Goal: Task Accomplishment & Management: Complete application form

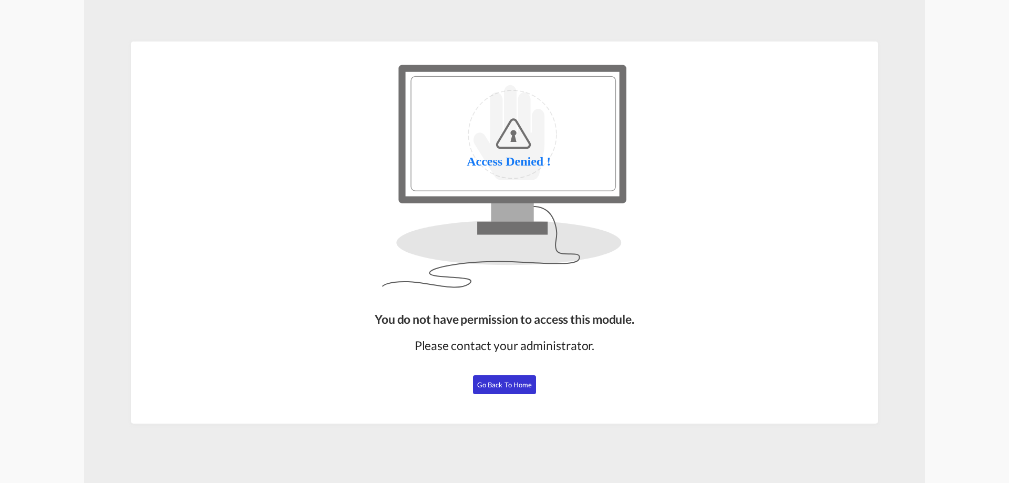
click at [512, 386] on span "Go Back to Home" at bounding box center [504, 385] width 55 height 8
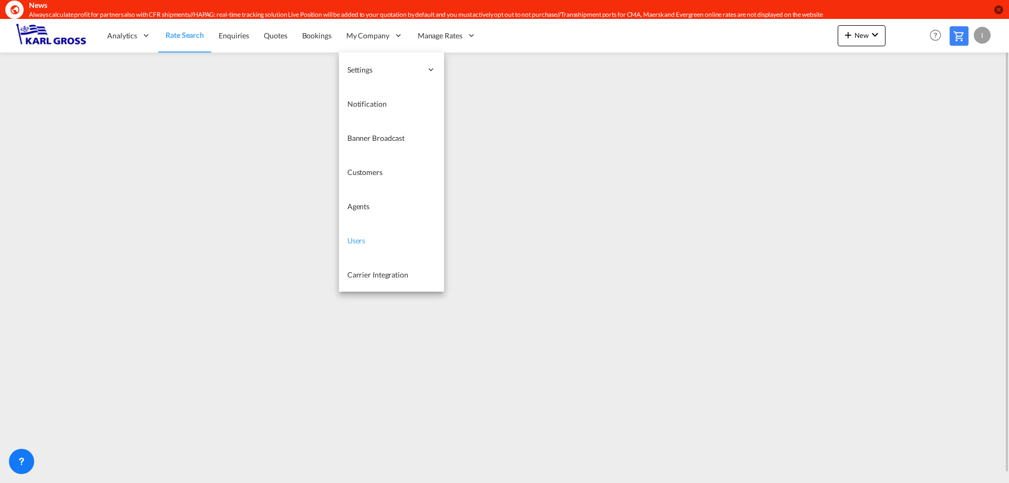
click at [378, 242] on link "Users" at bounding box center [391, 240] width 105 height 34
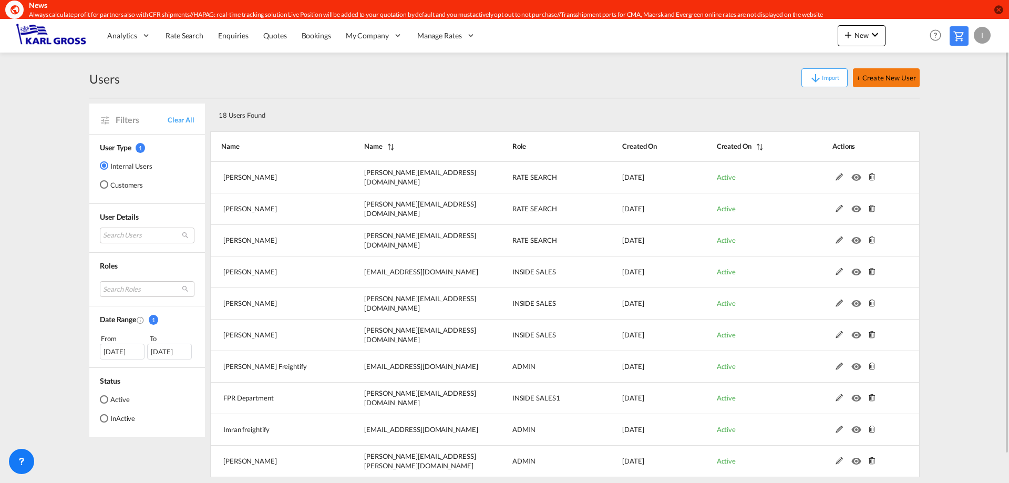
click at [882, 75] on button "+ Create New User" at bounding box center [886, 77] width 67 height 19
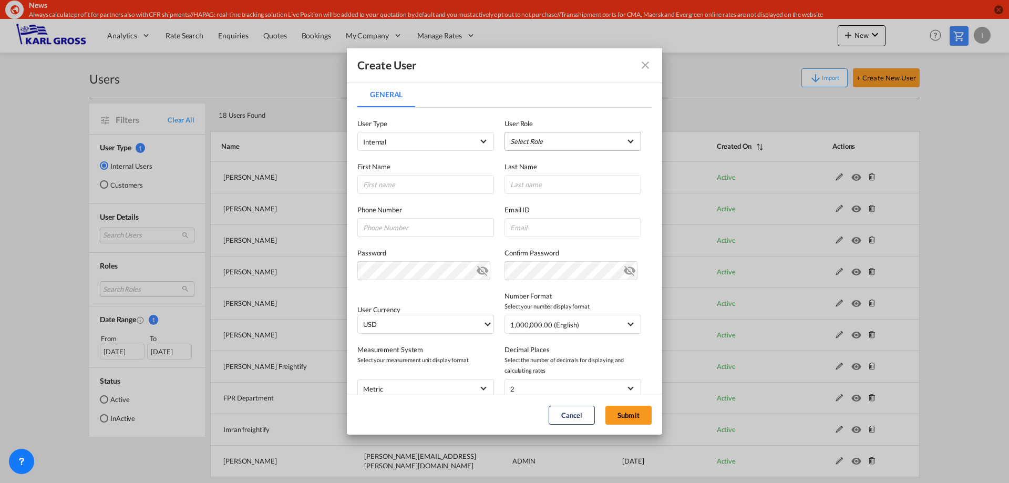
click at [547, 143] on md-select "Select Role ADMIN GLOBAL Essentials Admin GLOBAL Essentials Manager GLOBAL Esse…" at bounding box center [573, 141] width 137 height 19
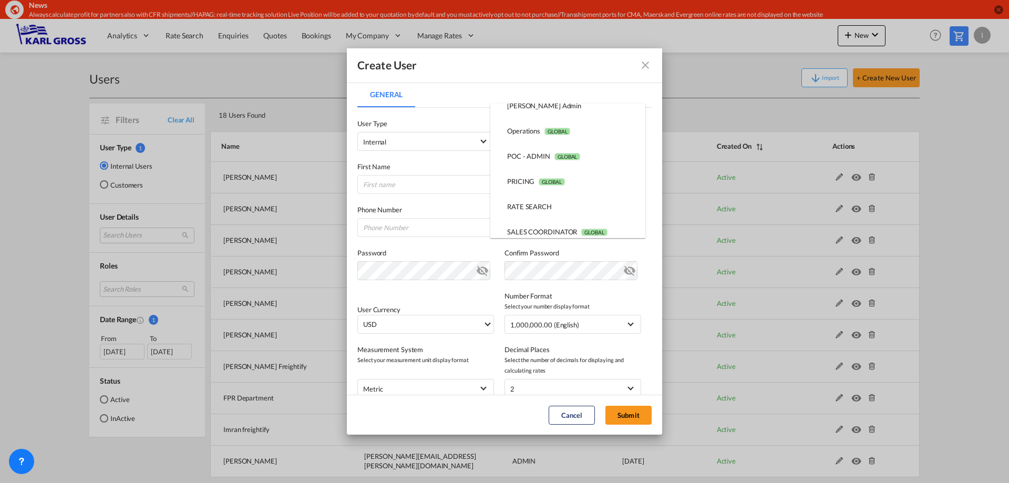
scroll to position [218, 0]
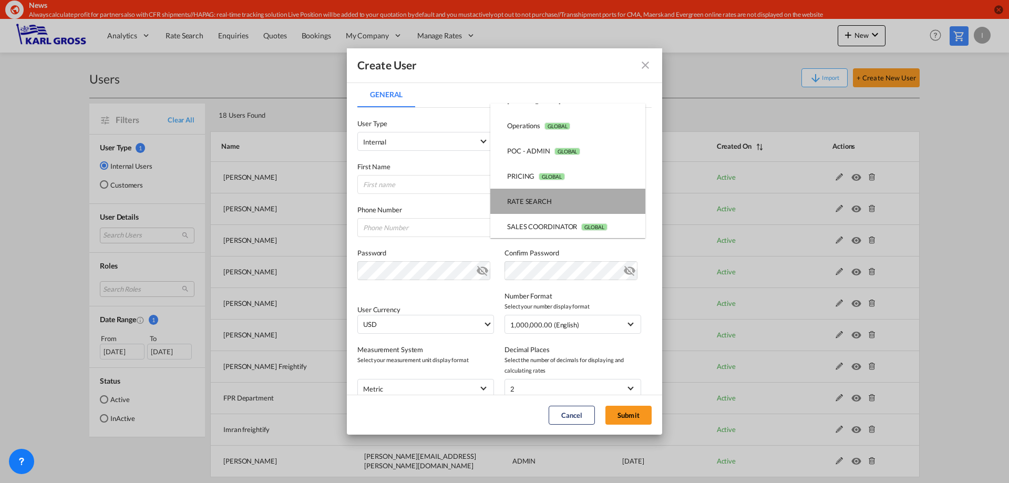
click at [569, 202] on md-option "RATE SEARCH USER_DEFINED" at bounding box center [567, 201] width 155 height 25
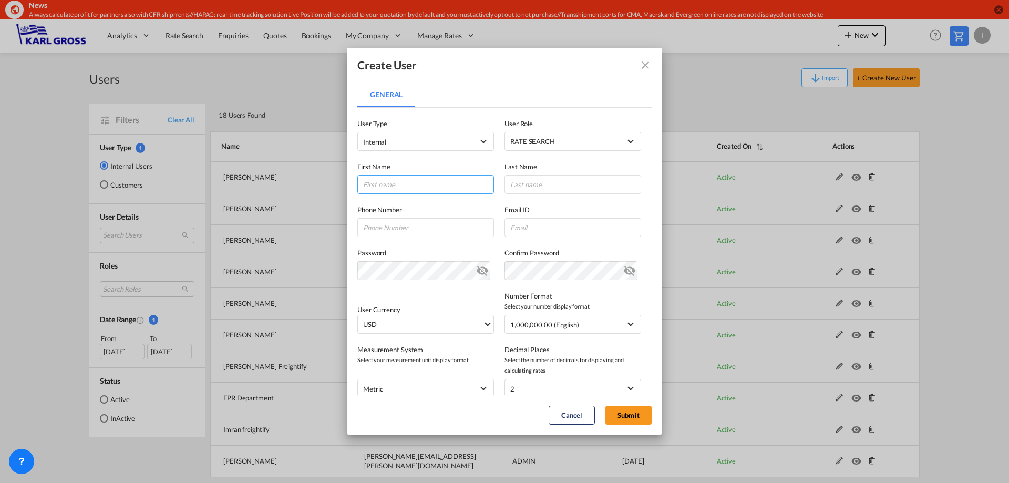
click at [408, 187] on input "General General ..." at bounding box center [425, 184] width 137 height 19
type input "Global Services"
click at [548, 227] on input "General General ..." at bounding box center [573, 227] width 137 height 19
drag, startPoint x: 535, startPoint y: 233, endPoint x: 468, endPoint y: 228, distance: 66.9
click at [470, 229] on div "Phone Number Email ID g.g Email must be a valid e-mail address" at bounding box center [504, 215] width 294 height 43
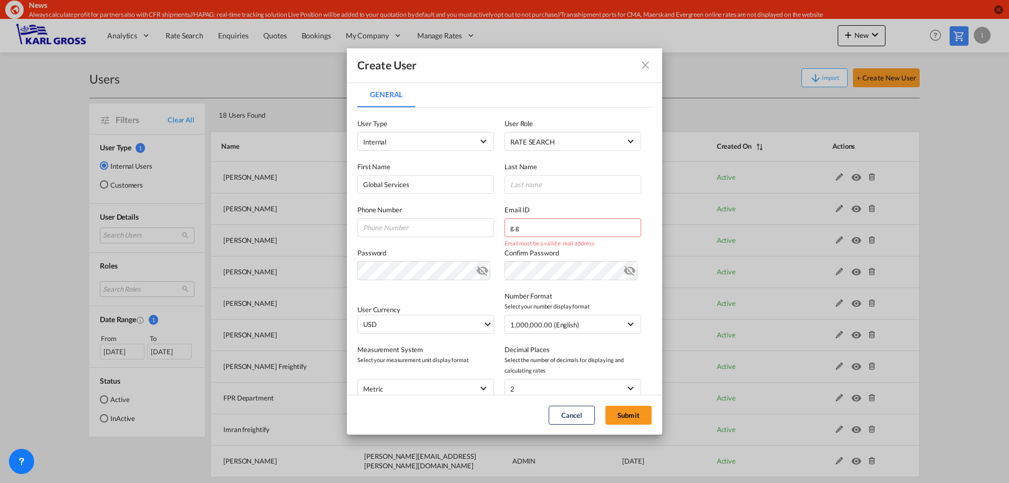
paste input "[EMAIL_ADDRESS][DOMAIN_NAME]"
type input "[PERSON_NAME][EMAIL_ADDRESS][DOMAIN_NAME]"
click at [477, 271] on md-icon "icon-eye-off" at bounding box center [482, 268] width 13 height 13
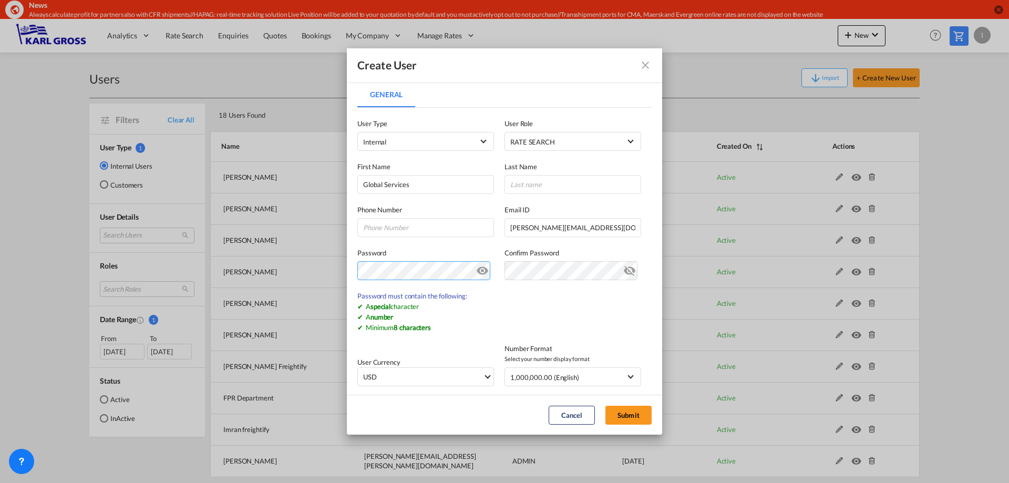
click at [321, 270] on div "Create User General General User Type Internal Internal Customer User Role RATE…" at bounding box center [504, 241] width 1009 height 483
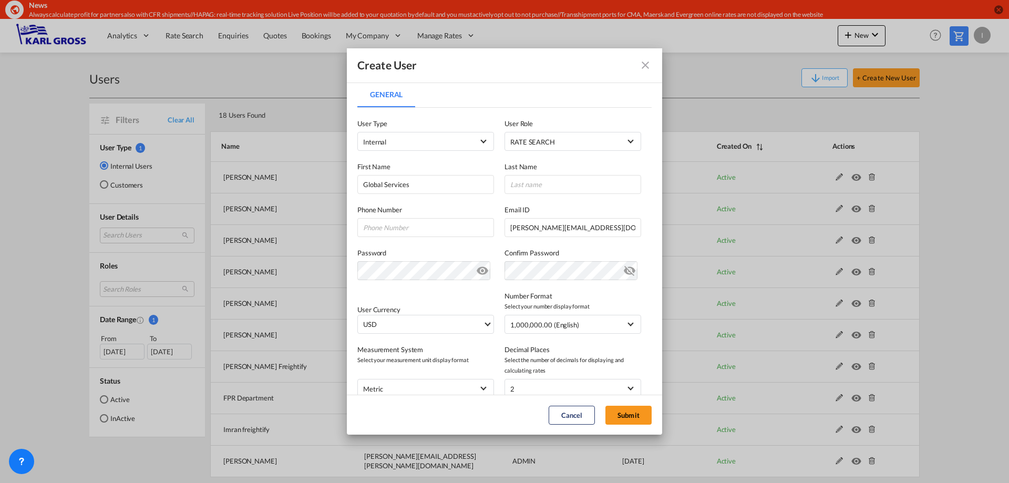
click at [437, 299] on div "User Currency USD د.إ AED [GEOGRAPHIC_DATA] Dirham Af AFN Afghan afghani Lek AL…" at bounding box center [504, 307] width 294 height 54
click at [427, 324] on span "USD" at bounding box center [423, 325] width 120 height 11
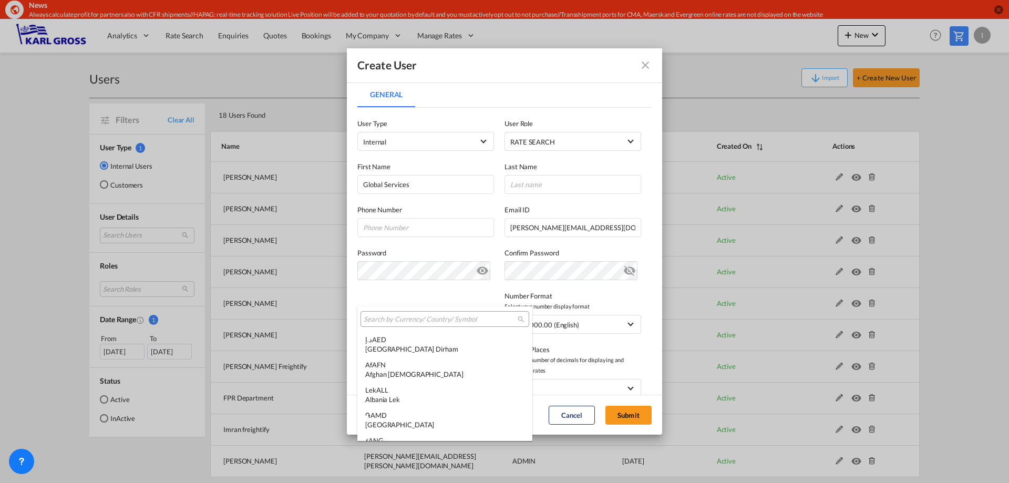
scroll to position [3629, 0]
click at [422, 317] on input "search" at bounding box center [441, 319] width 154 height 9
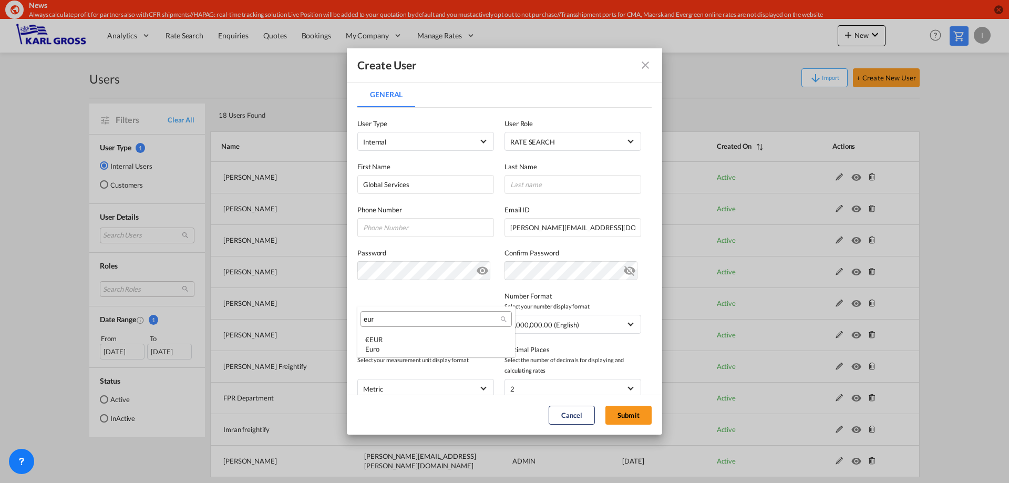
scroll to position [0, 0]
type input "eur"
click at [416, 338] on div "€ EUR Euro" at bounding box center [436, 344] width 142 height 19
click at [583, 325] on span "1,000,000.00 (English)" at bounding box center [565, 325] width 110 height 11
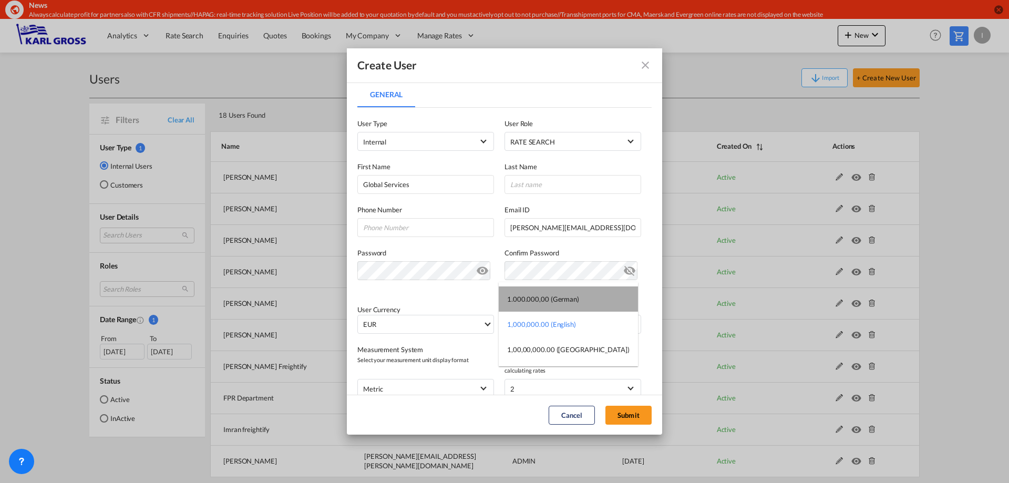
click at [571, 301] on div "1.000.000,00 (German)" at bounding box center [543, 298] width 72 height 9
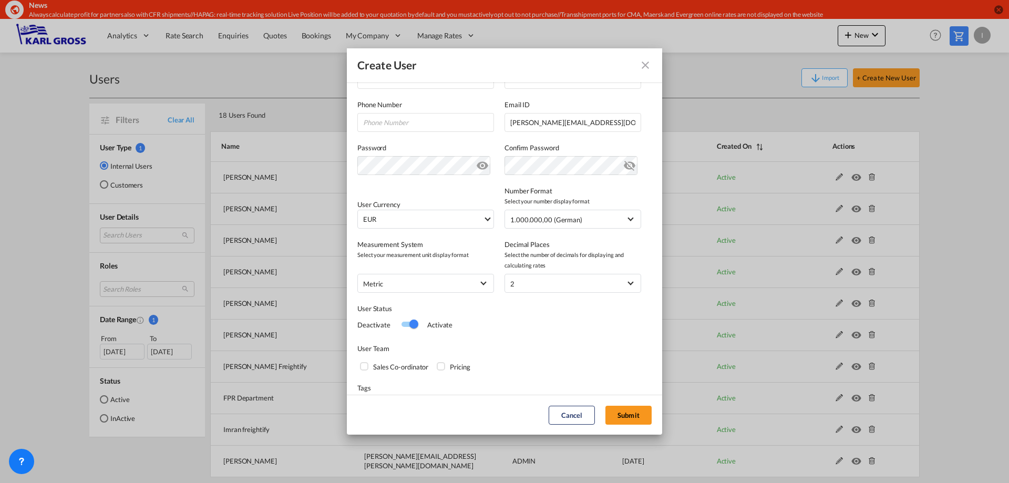
scroll to position [136, 0]
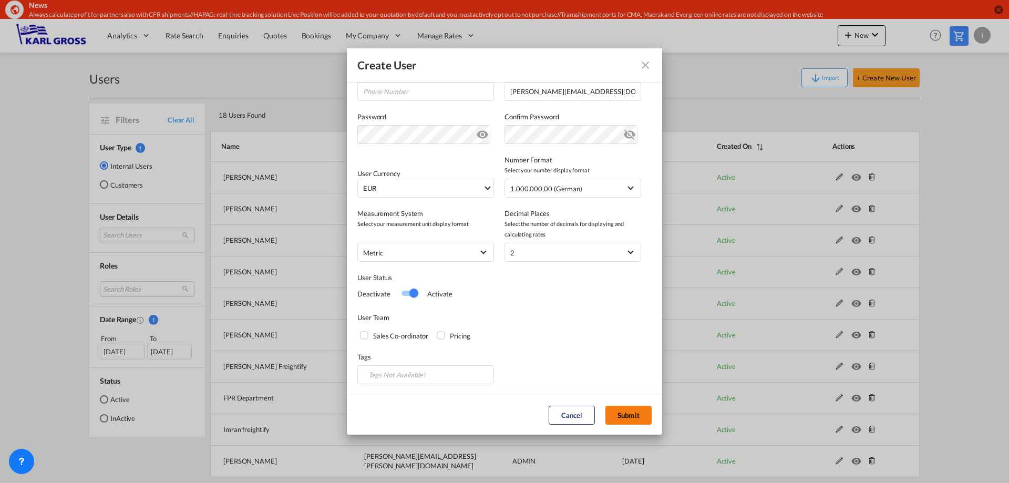
click at [625, 415] on button "Submit" at bounding box center [628, 415] width 46 height 19
click at [630, 416] on button "Submit" at bounding box center [628, 415] width 46 height 19
click at [631, 416] on button "Submit" at bounding box center [628, 415] width 46 height 19
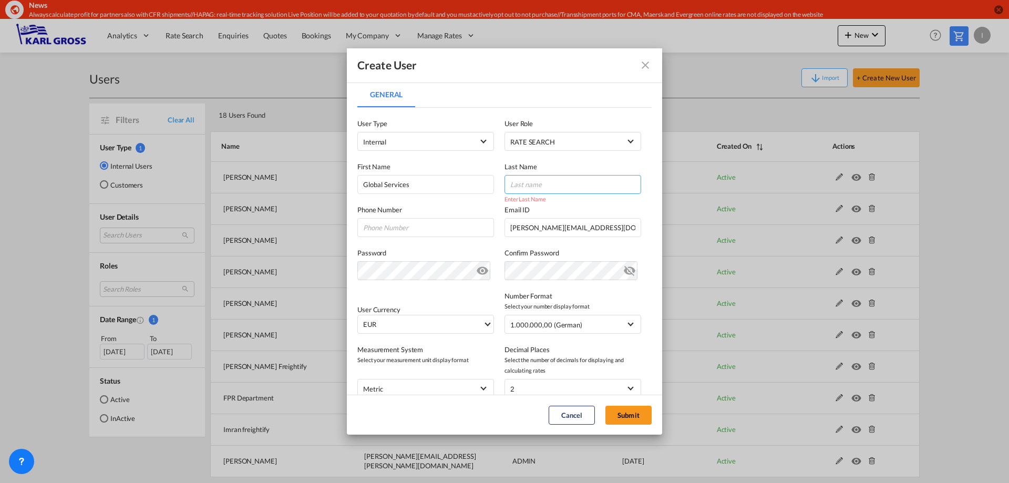
click at [537, 186] on input "General General ..." at bounding box center [573, 184] width 137 height 19
drag, startPoint x: 540, startPoint y: 226, endPoint x: 513, endPoint y: 223, distance: 26.9
click at [513, 223] on input "[PERSON_NAME][EMAIL_ADDRESS][DOMAIN_NAME]" at bounding box center [573, 227] width 137 height 19
click at [542, 180] on input "Gariela" at bounding box center [573, 184] width 137 height 19
paste input "guidorizzi"
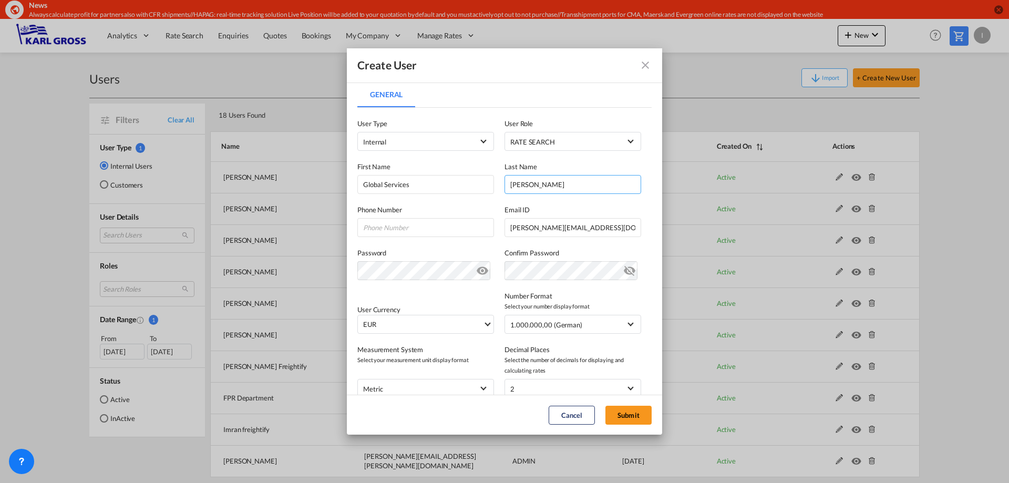
click at [531, 184] on input "[PERSON_NAME]" at bounding box center [573, 184] width 137 height 19
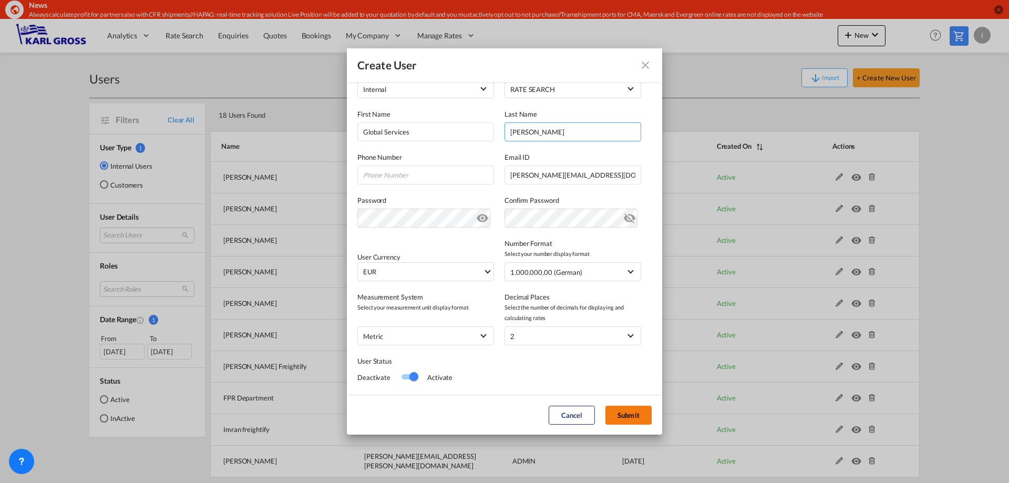
scroll to position [136, 0]
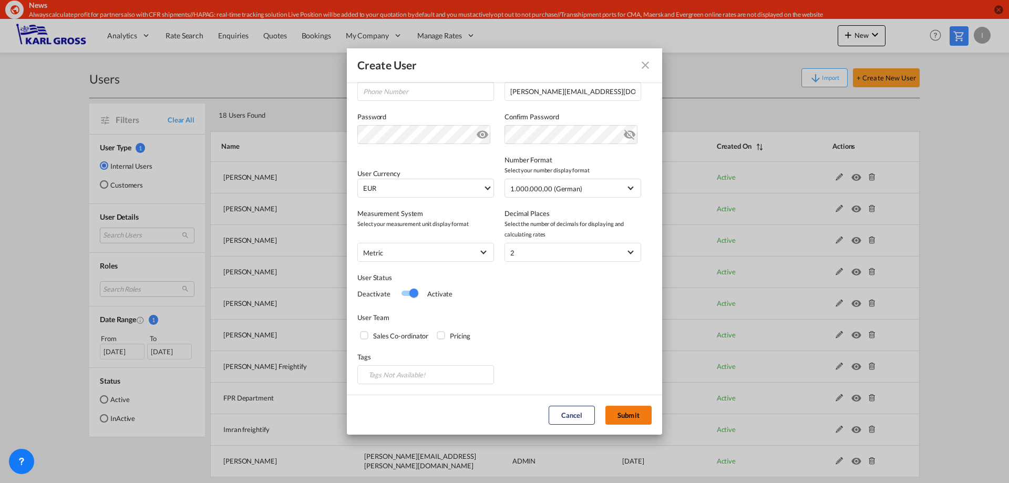
type input "[PERSON_NAME]"
click at [638, 412] on button "Submit" at bounding box center [628, 415] width 46 height 19
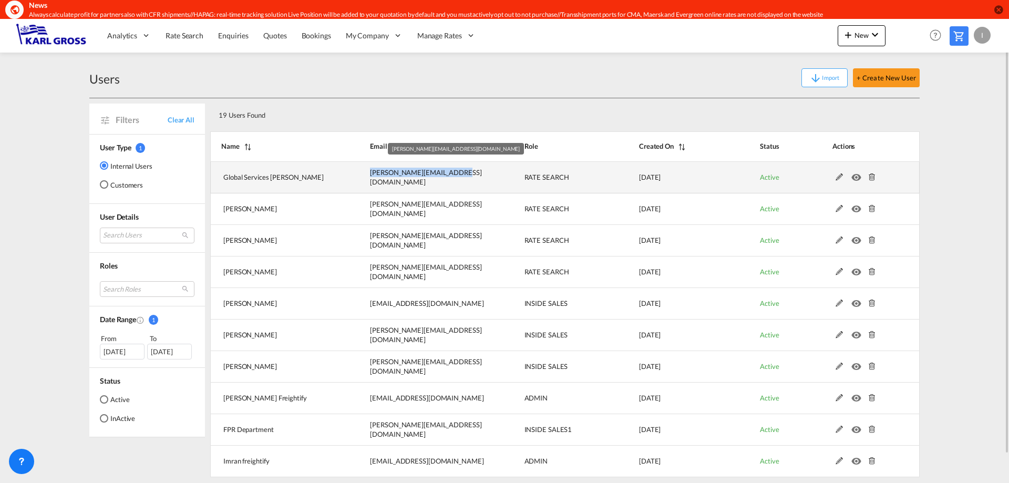
drag, startPoint x: 454, startPoint y: 179, endPoint x: 370, endPoint y: 178, distance: 83.6
click at [370, 178] on td "[PERSON_NAME][EMAIL_ADDRESS][DOMAIN_NAME]" at bounding box center [421, 178] width 154 height 32
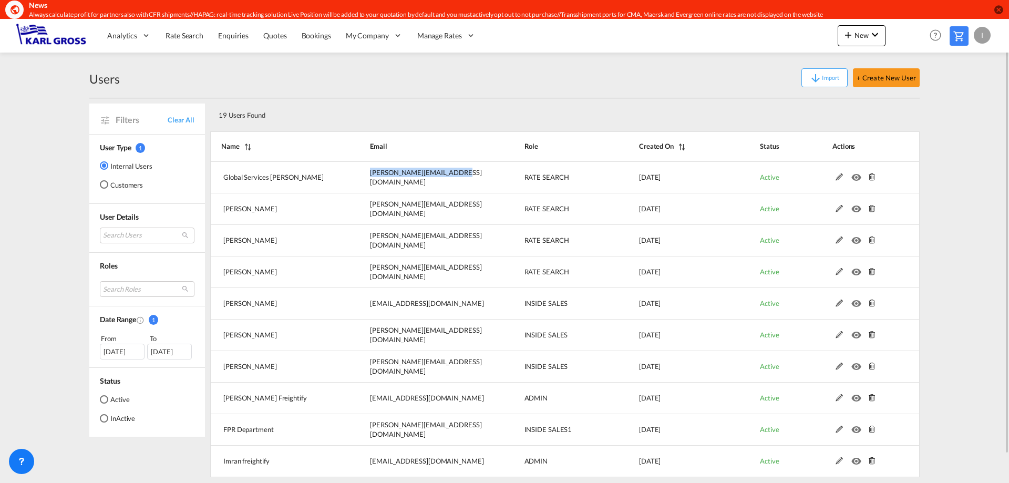
copy span "[PERSON_NAME][EMAIL_ADDRESS][DOMAIN_NAME]"
click at [983, 35] on div "I" at bounding box center [982, 35] width 17 height 17
click at [967, 100] on button "Logout" at bounding box center [970, 99] width 68 height 21
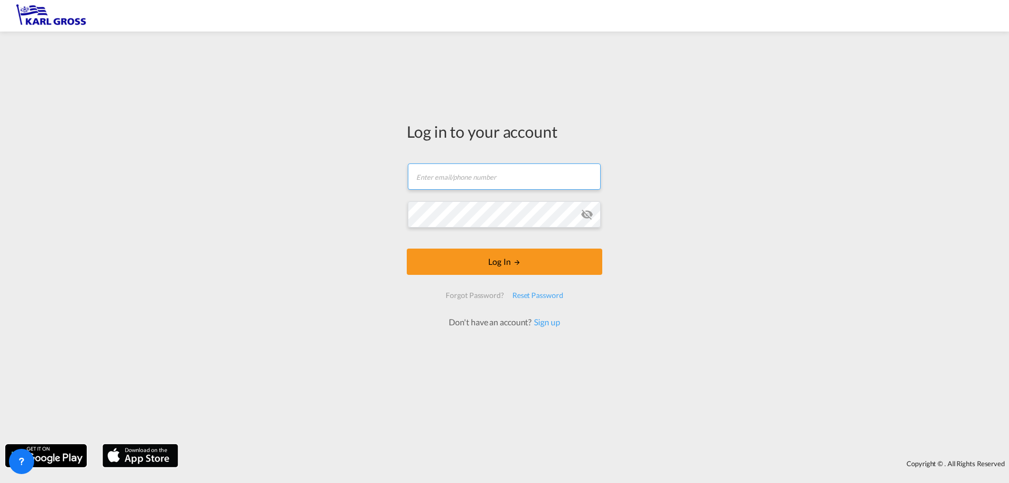
type input "[EMAIL_ADDRESS][DOMAIN_NAME]"
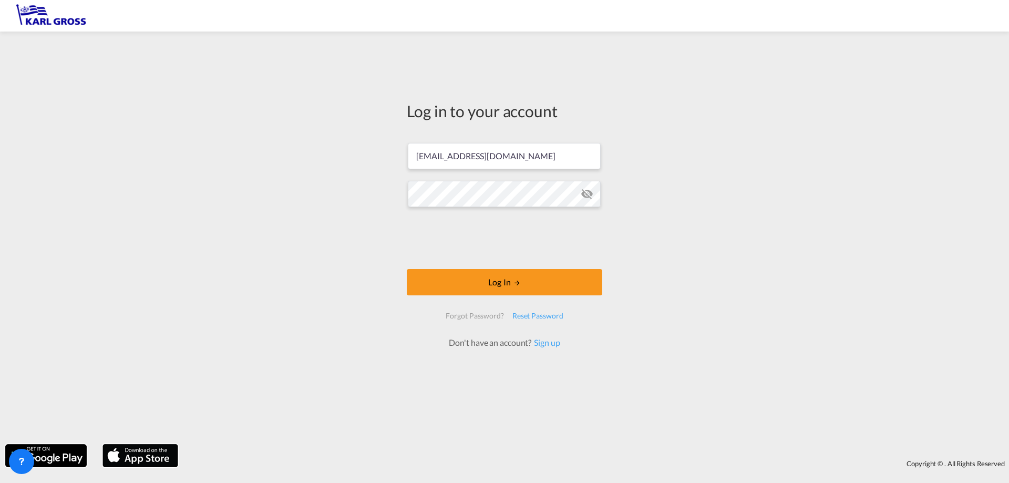
click at [450, 282] on div at bounding box center [504, 241] width 1009 height 483
click at [448, 284] on button "Log In" at bounding box center [505, 282] width 196 height 26
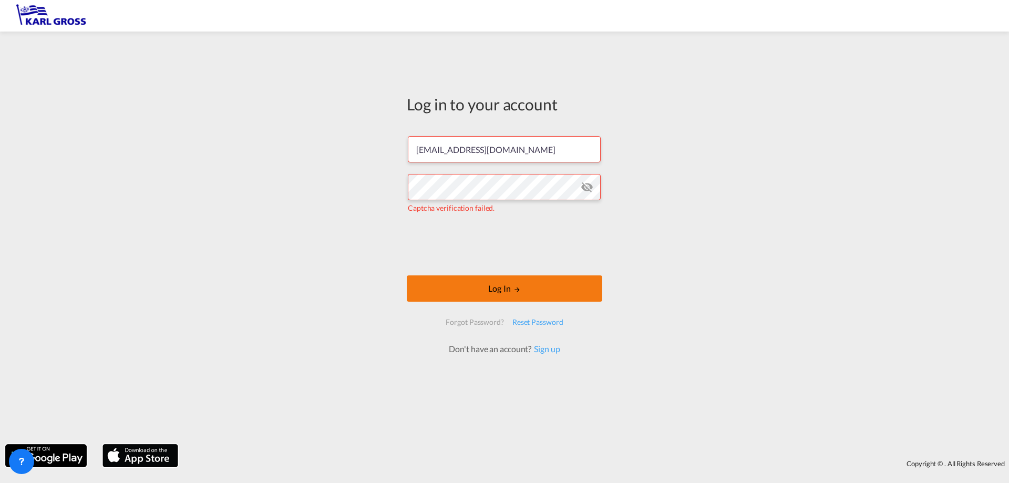
click at [542, 293] on button "Log In" at bounding box center [505, 288] width 196 height 26
